Goal: Information Seeking & Learning: Learn about a topic

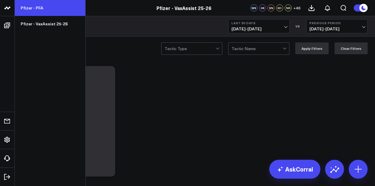
click at [34, 10] on link "Pfizer - PFA" at bounding box center [50, 8] width 71 height 16
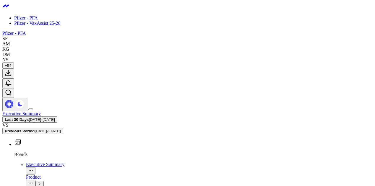
click at [41, 182] on icon "button" at bounding box center [40, 184] width 4 height 4
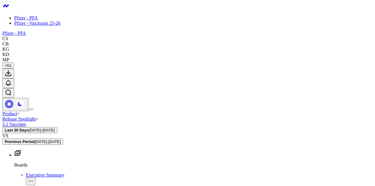
click at [152, 111] on div "Product > Release Spotlight > 5.1 Vaccines Last 30 Days 09/09/25 - 10/08/25 VS …" at bounding box center [187, 128] width 371 height 34
click at [40, 22] on link "Pfizer - VaxAssist 25-26" at bounding box center [37, 23] width 46 height 5
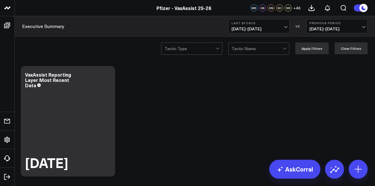
click at [276, 31] on span "09/09/25 - 10/08/25" at bounding box center [259, 29] width 55 height 5
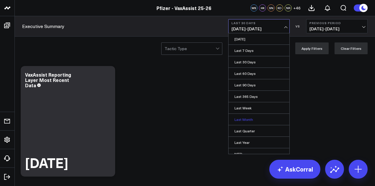
scroll to position [38, 0]
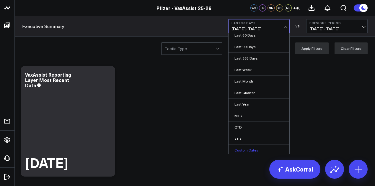
click at [248, 147] on link "Custom Dates" at bounding box center [259, 150] width 61 height 11
select select "9"
select select "2025"
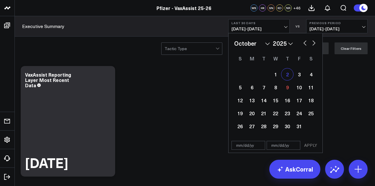
click at [290, 77] on div "2" at bounding box center [288, 75] width 12 height 12
type input "[DATE]"
select select "9"
select select "2025"
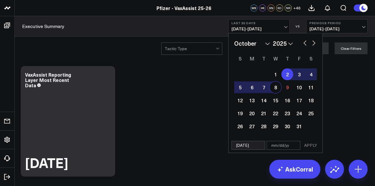
click at [275, 89] on div "8" at bounding box center [276, 88] width 12 height 12
type input "[DATE]"
select select "9"
select select "2025"
click at [310, 143] on button "APPLY" at bounding box center [311, 145] width 18 height 9
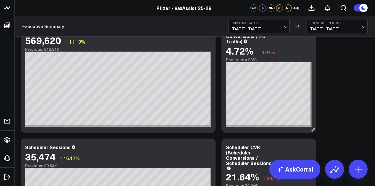
scroll to position [1118, 0]
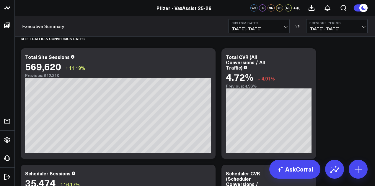
click at [350, 27] on span "09/25/25 - 10/01/25" at bounding box center [337, 29] width 55 height 5
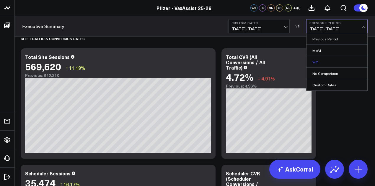
click at [320, 63] on link "YoY" at bounding box center [337, 61] width 61 height 11
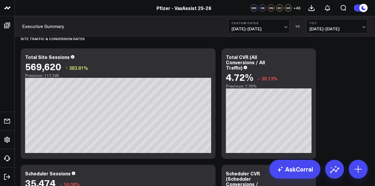
click at [329, 30] on span "10/02/24 - 10/08/24" at bounding box center [337, 29] width 55 height 5
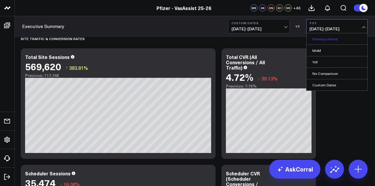
click at [330, 41] on link "Previous Period" at bounding box center [337, 38] width 61 height 11
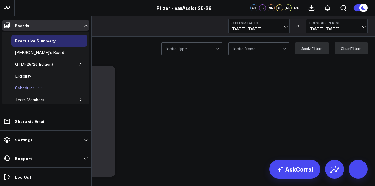
click at [30, 86] on div "Scheduler" at bounding box center [25, 88] width 22 height 7
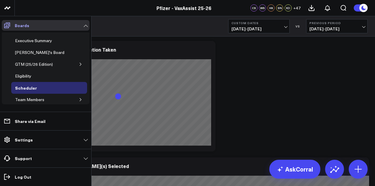
scroll to position [561, 0]
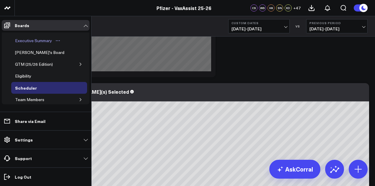
click at [44, 41] on div "Executive Summary" at bounding box center [34, 40] width 40 height 7
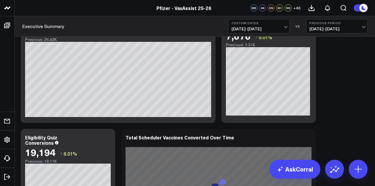
scroll to position [388, 0]
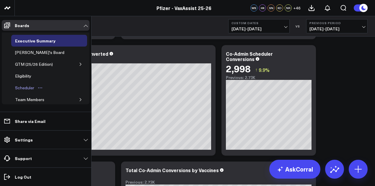
click at [20, 85] on div "Scheduler" at bounding box center [25, 88] width 22 height 7
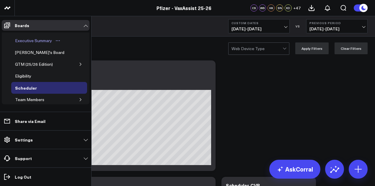
click at [34, 41] on div "Executive Summary" at bounding box center [34, 40] width 40 height 7
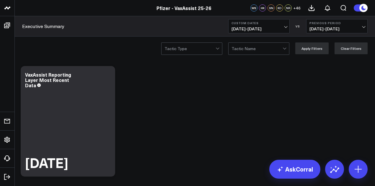
click at [330, 24] on b "Previous Period" at bounding box center [337, 23] width 55 height 4
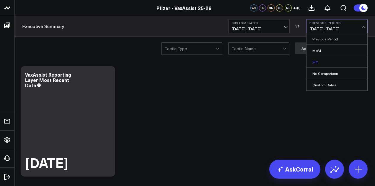
click at [316, 61] on link "YoY" at bounding box center [337, 61] width 61 height 11
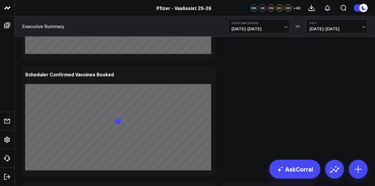
scroll to position [1116, 0]
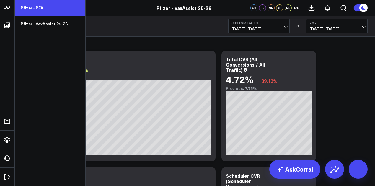
click at [43, 12] on link "Pfizer - PFA" at bounding box center [50, 8] width 71 height 16
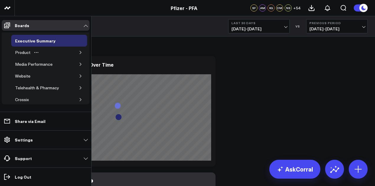
click at [79, 51] on icon "button" at bounding box center [81, 53] width 4 height 4
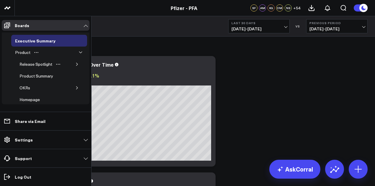
click at [71, 65] on div "Release Spotlight" at bounding box center [50, 65] width 68 height 12
click at [75, 64] on icon "button" at bounding box center [77, 65] width 4 height 4
click at [43, 100] on div "5.1 Vaccines" at bounding box center [40, 103] width 27 height 7
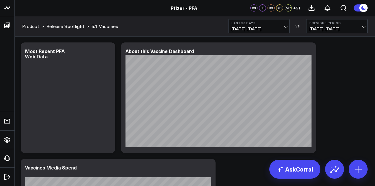
click at [192, 23] on div "Product > Release Spotlight > 5.1 Vaccines Last 30 Days 09/09/25 - 10/08/25 VS …" at bounding box center [195, 26] width 361 height 20
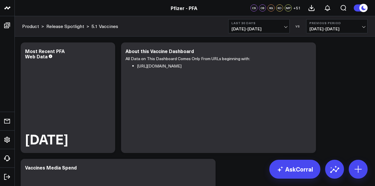
click at [272, 27] on span "[DATE] - [DATE]" at bounding box center [259, 29] width 55 height 5
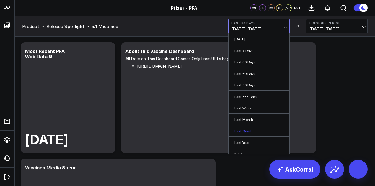
scroll to position [38, 0]
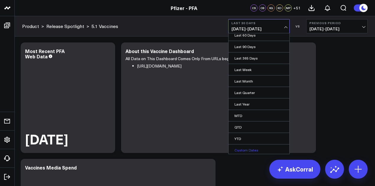
click at [242, 148] on link "Custom Dates" at bounding box center [259, 150] width 61 height 11
select select "9"
select select "2025"
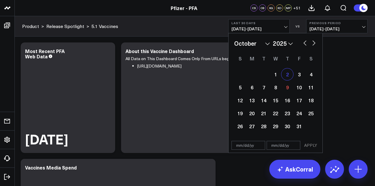
click at [287, 77] on div "2" at bounding box center [288, 75] width 12 height 12
type input "[DATE]"
select select "9"
select select "2025"
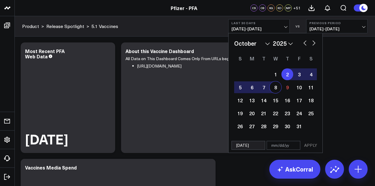
click at [275, 87] on div "8" at bounding box center [276, 88] width 12 height 12
type input "[DATE]"
select select "9"
select select "2025"
click at [315, 147] on button "APPLY" at bounding box center [311, 145] width 18 height 9
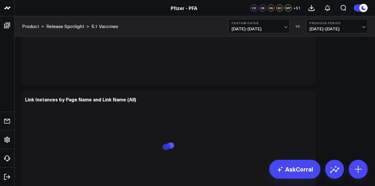
scroll to position [1414, 0]
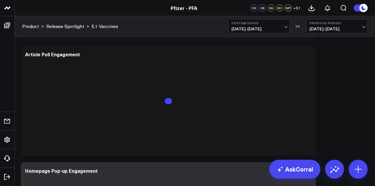
drag, startPoint x: 326, startPoint y: 103, endPoint x: 341, endPoint y: 112, distance: 17.6
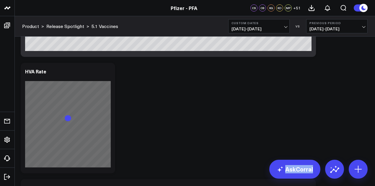
scroll to position [2008, 0]
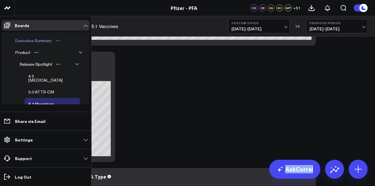
click at [43, 42] on div "Executive Summary" at bounding box center [34, 40] width 40 height 7
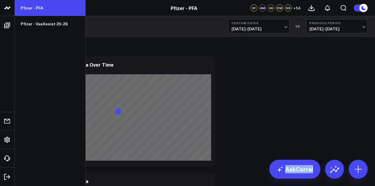
click at [30, 7] on link "Pfizer - PFA" at bounding box center [50, 8] width 71 height 16
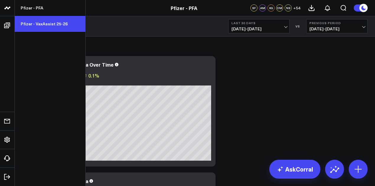
click at [39, 27] on link "Pfizer - VaxAssist 25-26" at bounding box center [50, 24] width 71 height 16
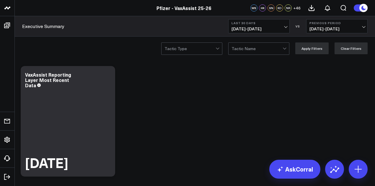
scroll to position [139, 0]
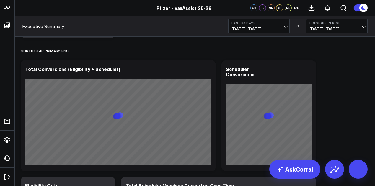
click at [272, 28] on span "[DATE] - [DATE]" at bounding box center [259, 29] width 55 height 5
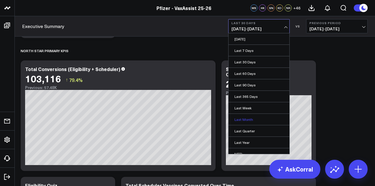
scroll to position [38, 0]
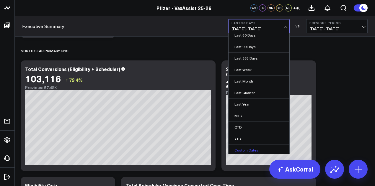
click at [242, 148] on link "Custom Dates" at bounding box center [259, 150] width 61 height 11
select select "9"
select select "2025"
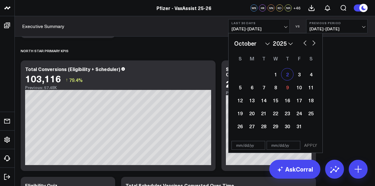
click at [291, 78] on div "2" at bounding box center [288, 75] width 12 height 12
type input "[DATE]"
select select "9"
select select "2025"
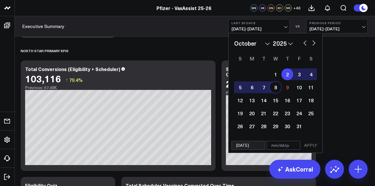
click at [274, 91] on div "8" at bounding box center [276, 88] width 12 height 12
type input "[DATE]"
select select "9"
select select "2025"
click at [309, 144] on button "APPLY" at bounding box center [311, 145] width 18 height 9
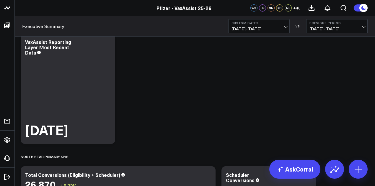
click at [335, 20] on button "Previous Period [DATE] - [DATE]" at bounding box center [336, 26] width 61 height 14
click at [319, 59] on link "YoY" at bounding box center [337, 61] width 61 height 11
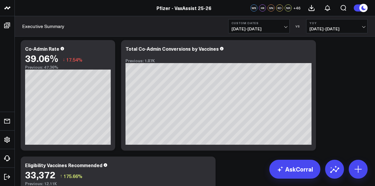
scroll to position [509, 0]
